Goal: Task Accomplishment & Management: Use online tool/utility

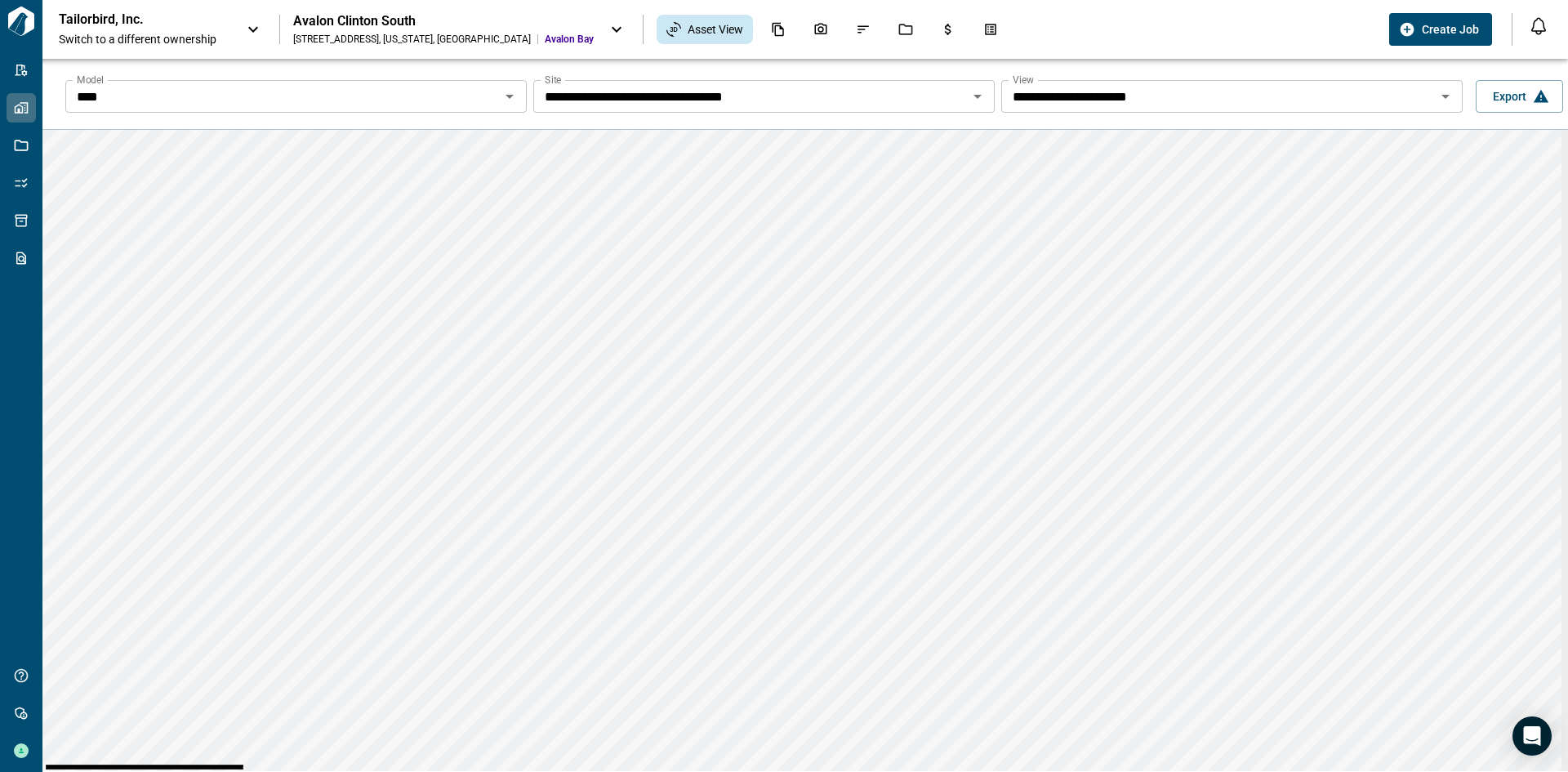
click at [352, 80] on div "**** Model" at bounding box center [297, 96] width 462 height 33
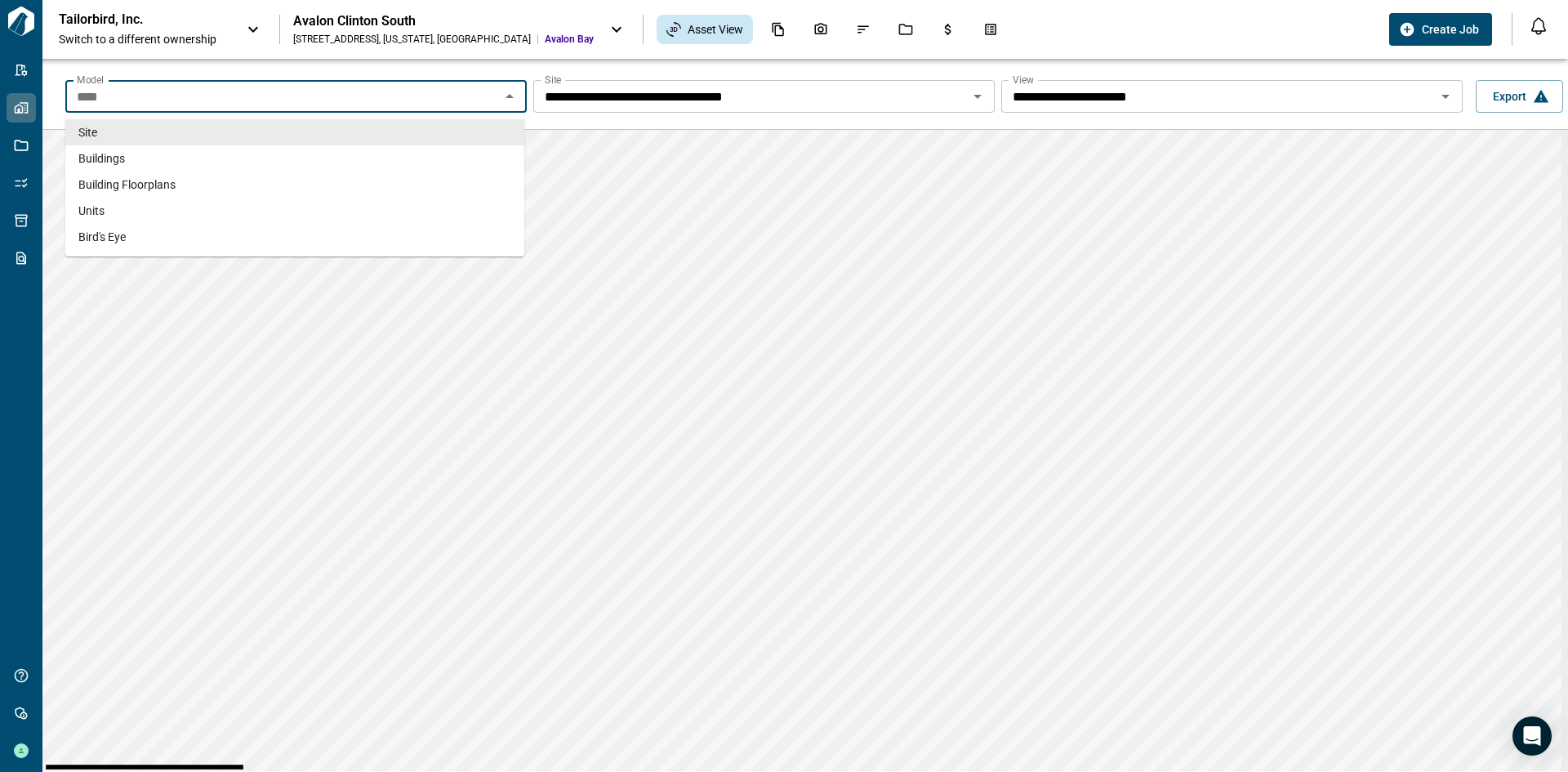
click at [323, 106] on input "****" at bounding box center [282, 97] width 424 height 23
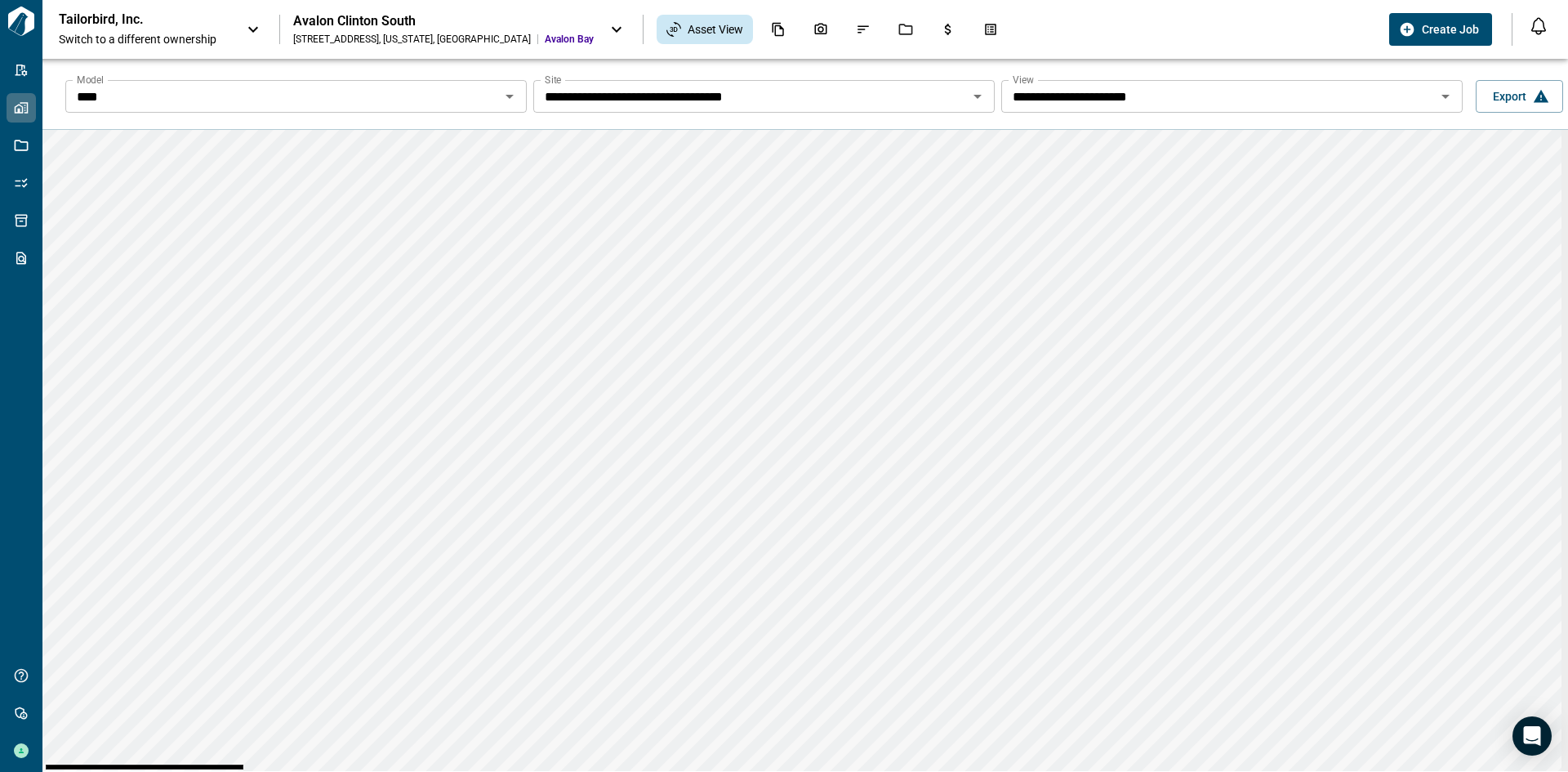
click at [354, 101] on input "****" at bounding box center [282, 97] width 424 height 23
